Goal: Browse casually: Explore the website without a specific task or goal

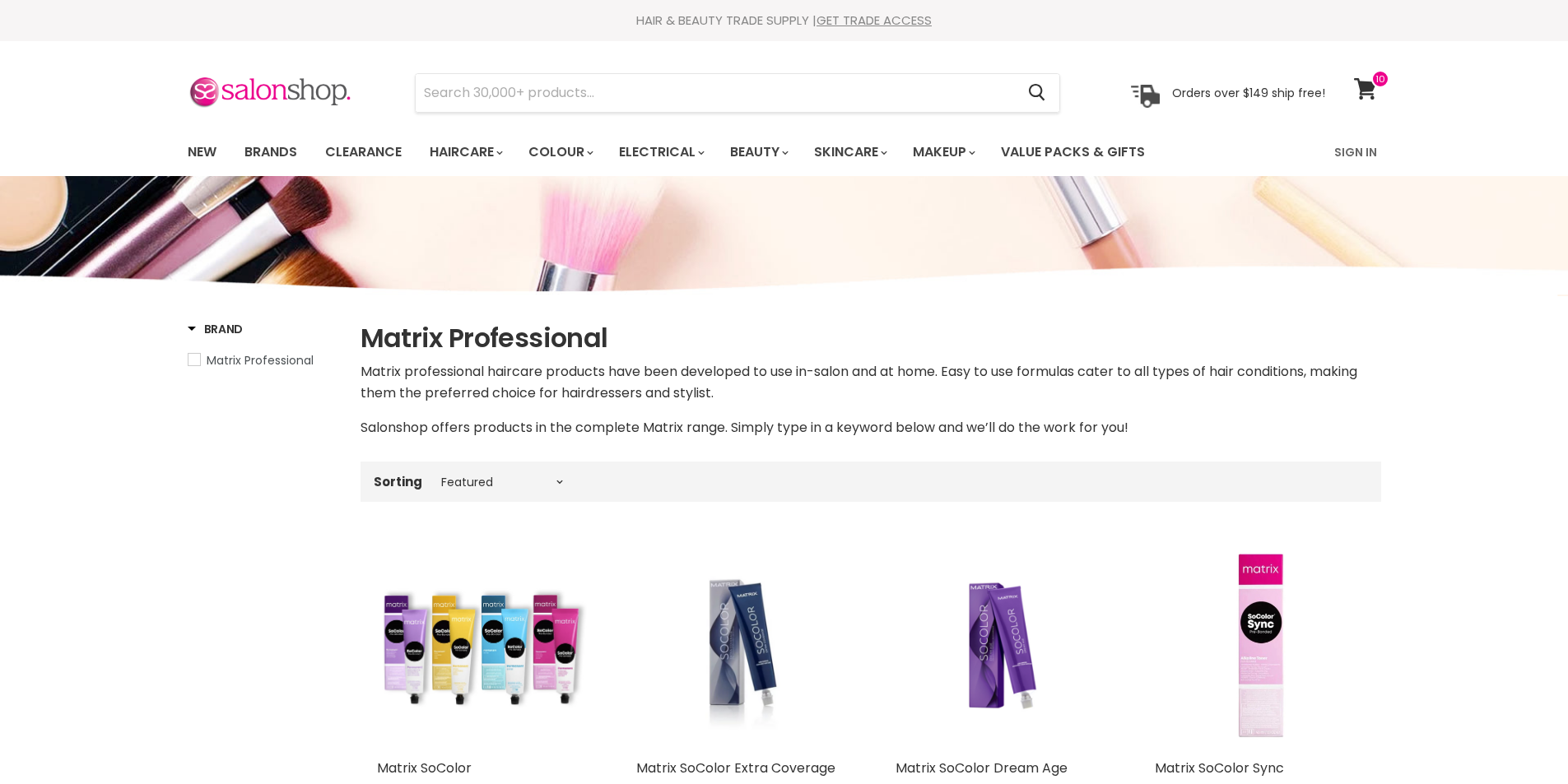
select select "manual"
click at [204, 153] on link "New" at bounding box center [202, 152] width 53 height 34
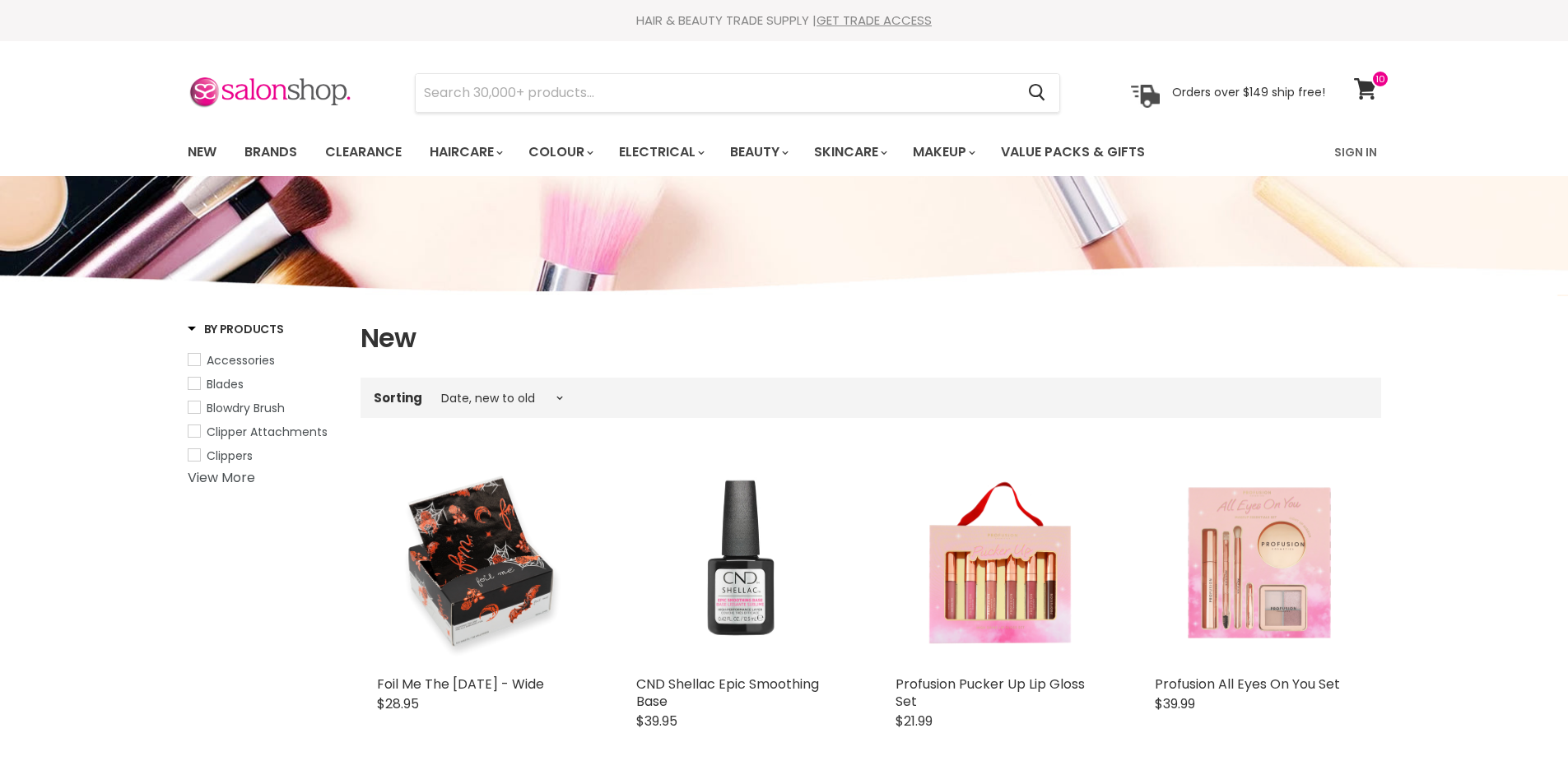
select select "created-descending"
